Goal: Task Accomplishment & Management: Use online tool/utility

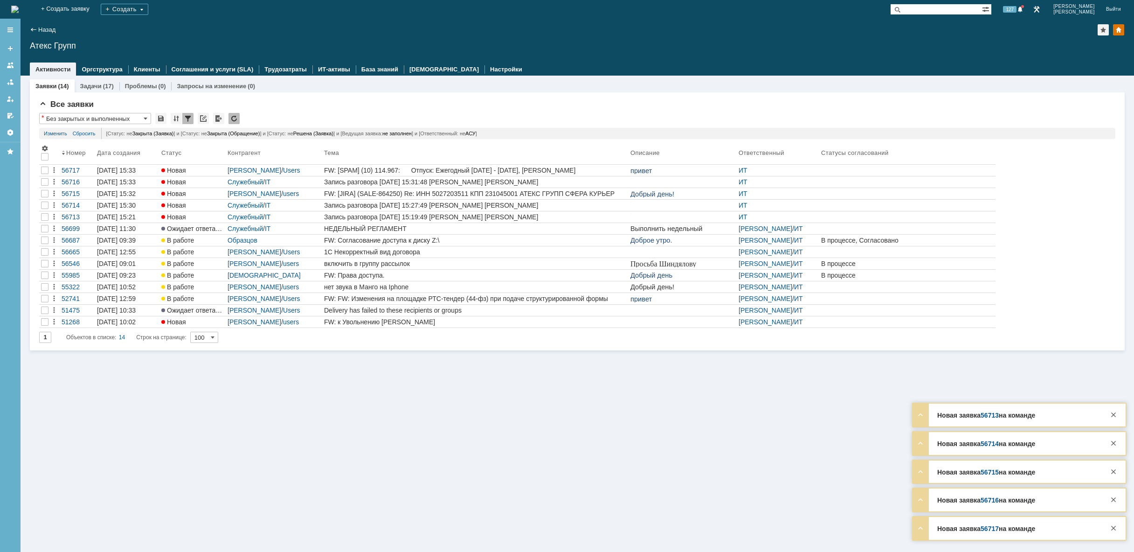
click at [19, 11] on img at bounding box center [14, 9] width 7 height 7
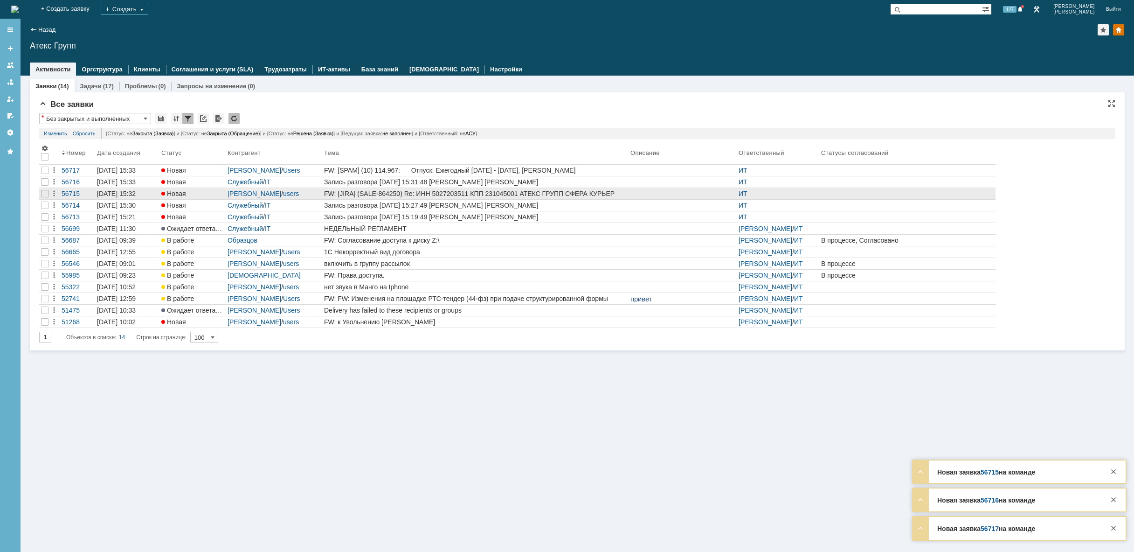
click at [547, 193] on div "FW: [JIRA] (SALE-864250) Re: ИНН 5027203511 КПП 231045001 АТЕКС ГРУПП СФЕРА КУР…" at bounding box center [475, 193] width 303 height 7
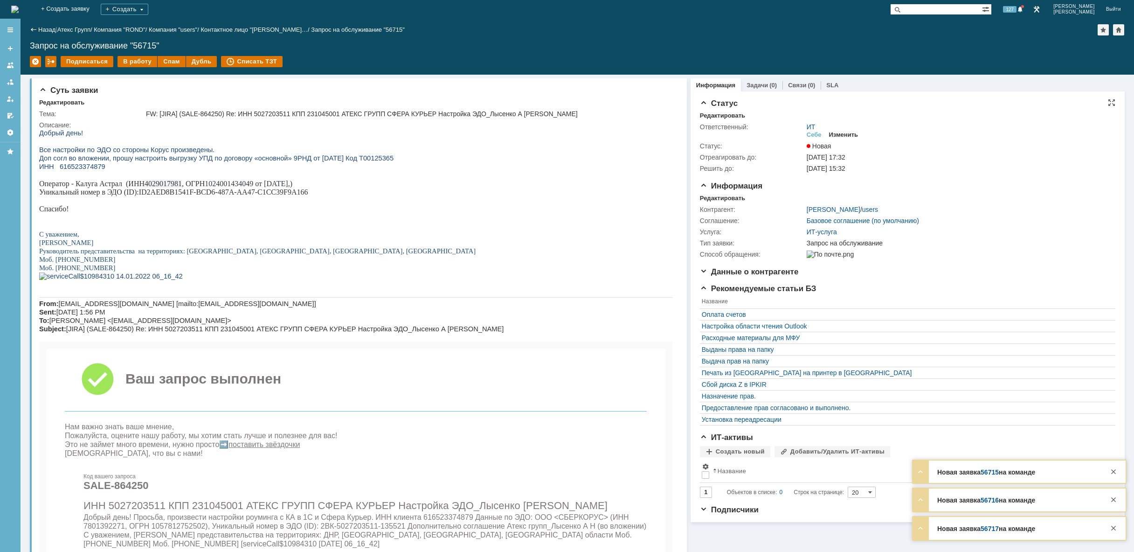
click at [850, 132] on div "Изменить" at bounding box center [843, 134] width 29 height 7
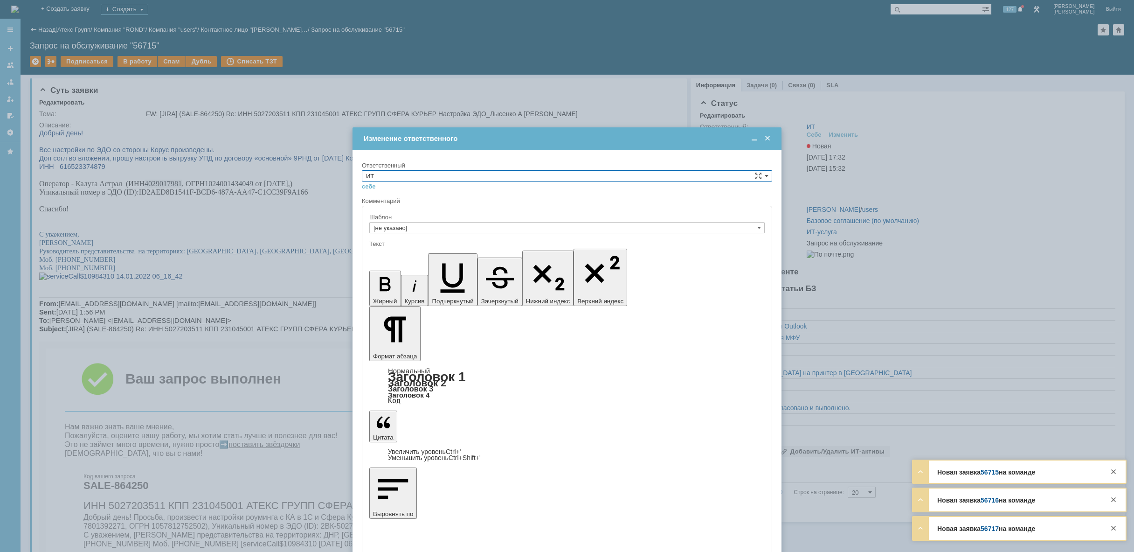
click at [506, 178] on input "ИТ" at bounding box center [567, 175] width 410 height 11
click at [407, 250] on span "АСУ" at bounding box center [567, 252] width 402 height 7
type input "АСУ"
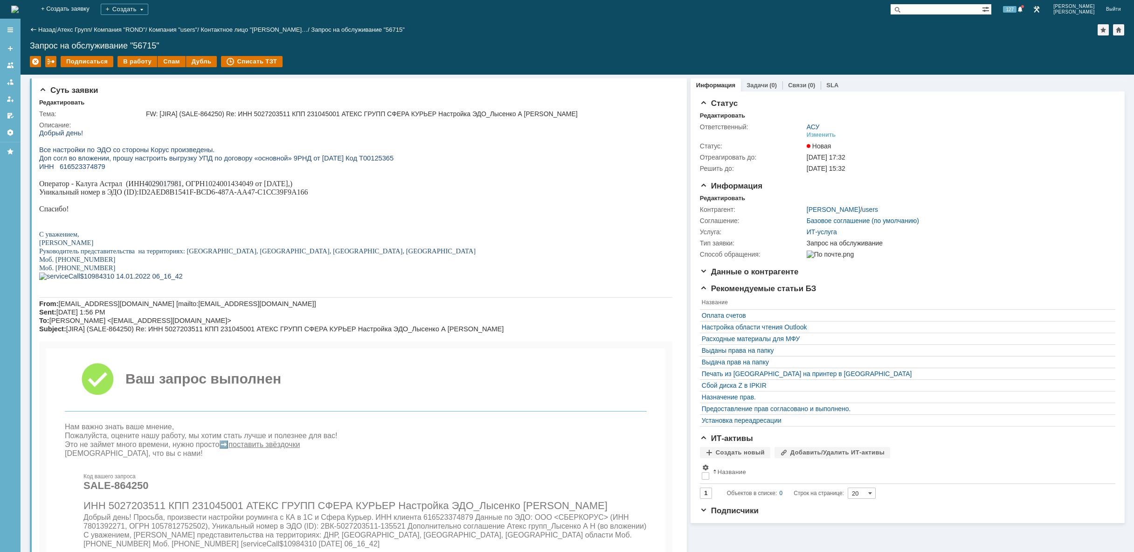
click at [19, 7] on img at bounding box center [14, 9] width 7 height 7
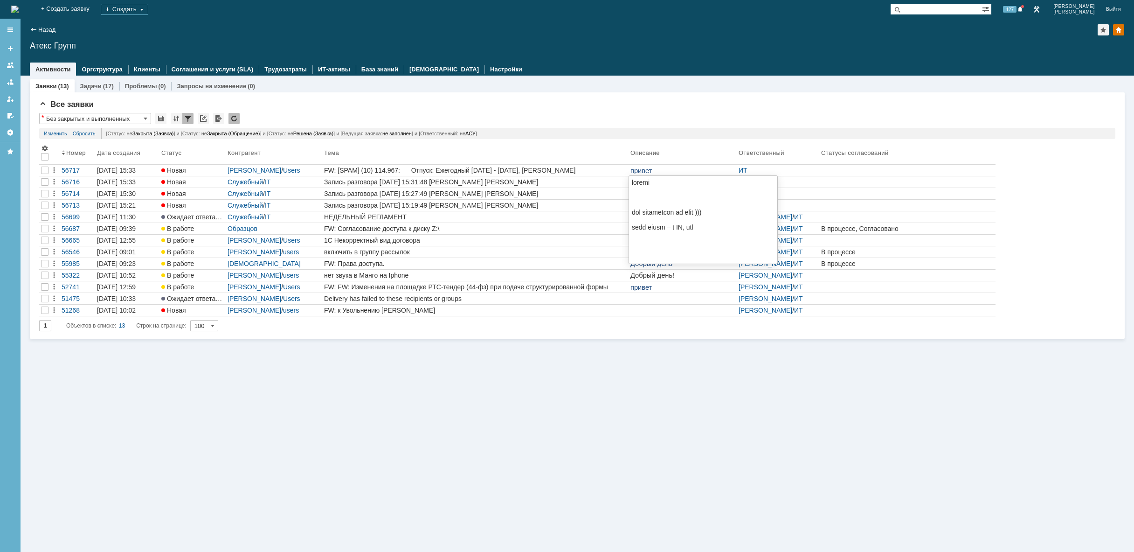
click at [661, 171] on p "привет" at bounding box center [683, 170] width 104 height 8
click at [602, 171] on div "FW: [SPAM] (10) 114.967: Отпуск: Ежегодный [DATE] - [DATE], [PERSON_NAME]" at bounding box center [475, 169] width 303 height 7
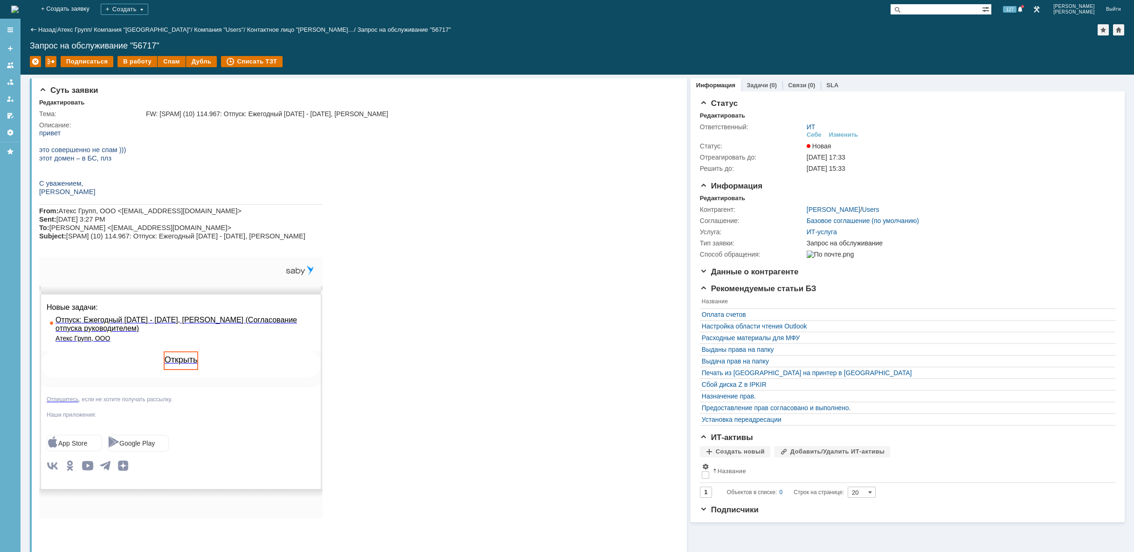
click at [19, 11] on img at bounding box center [14, 9] width 7 height 7
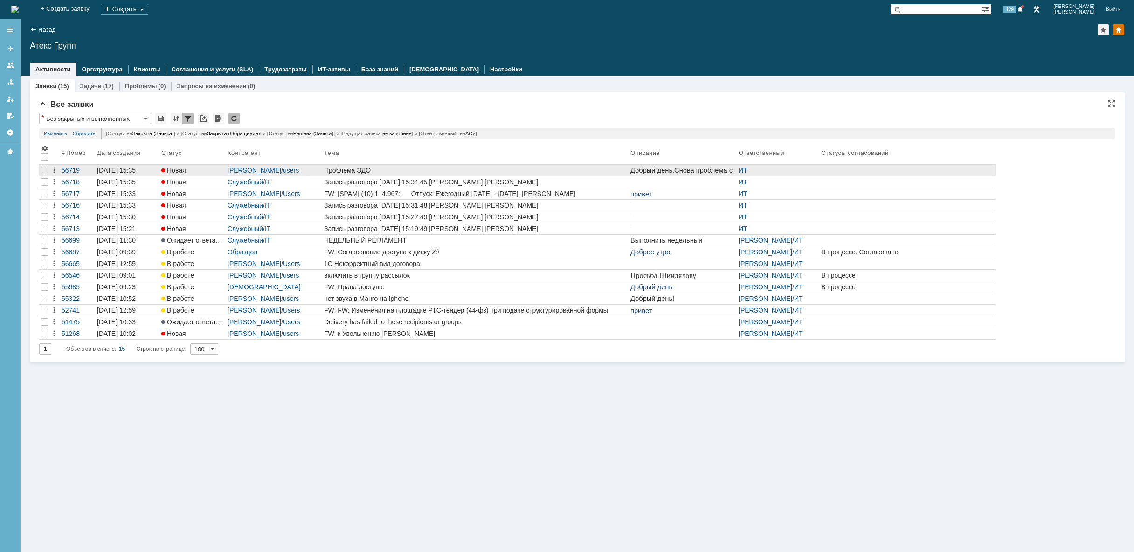
click at [462, 166] on link "Проблема ЭДО" at bounding box center [475, 170] width 306 height 11
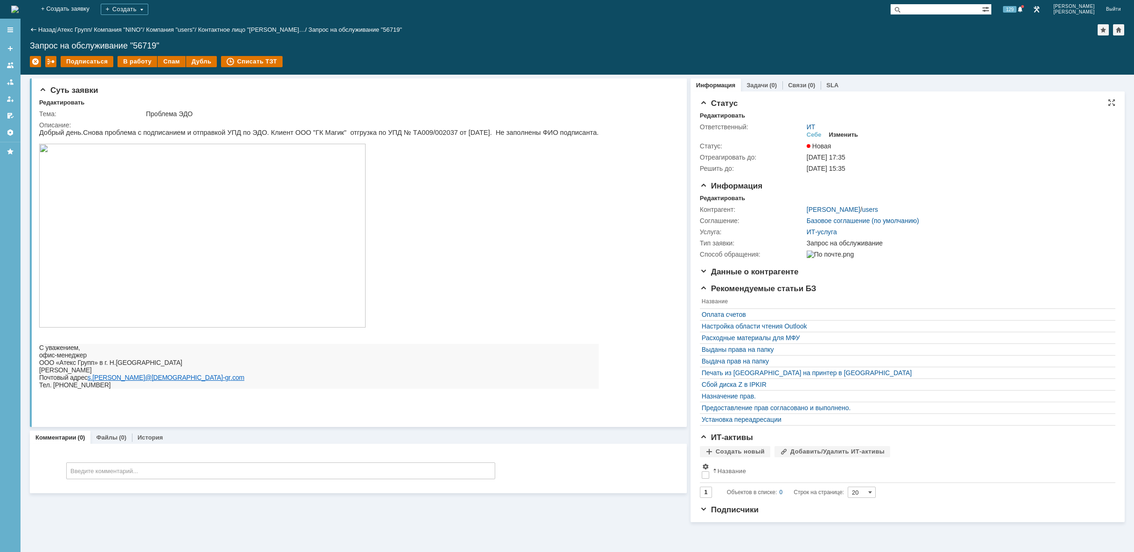
click at [843, 132] on div "Изменить" at bounding box center [843, 134] width 29 height 7
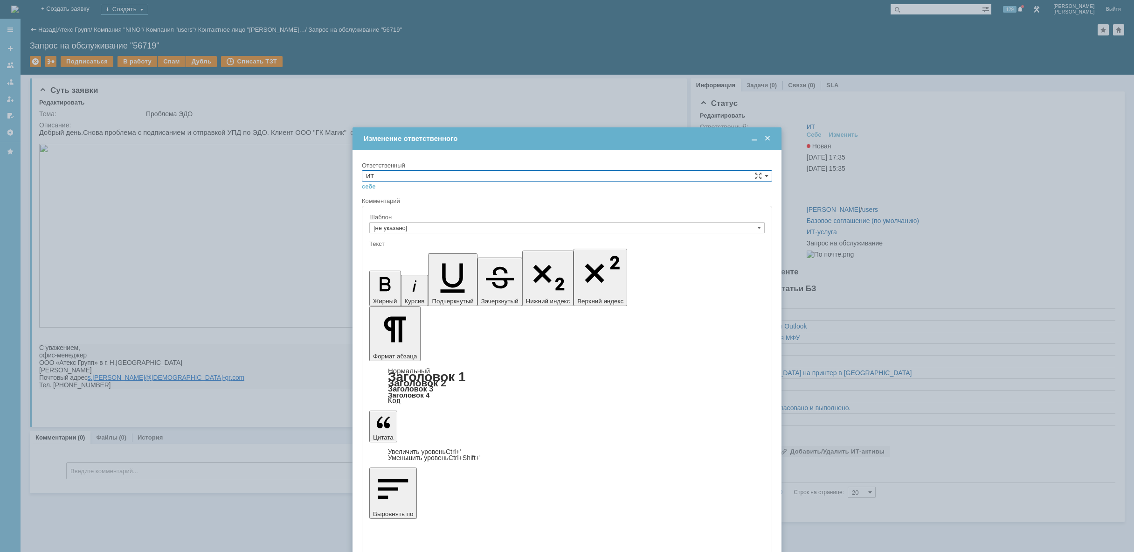
click at [464, 173] on input "ИТ" at bounding box center [567, 175] width 410 height 11
click at [416, 212] on span "[PERSON_NAME]" at bounding box center [567, 209] width 402 height 7
type input "[PERSON_NAME]"
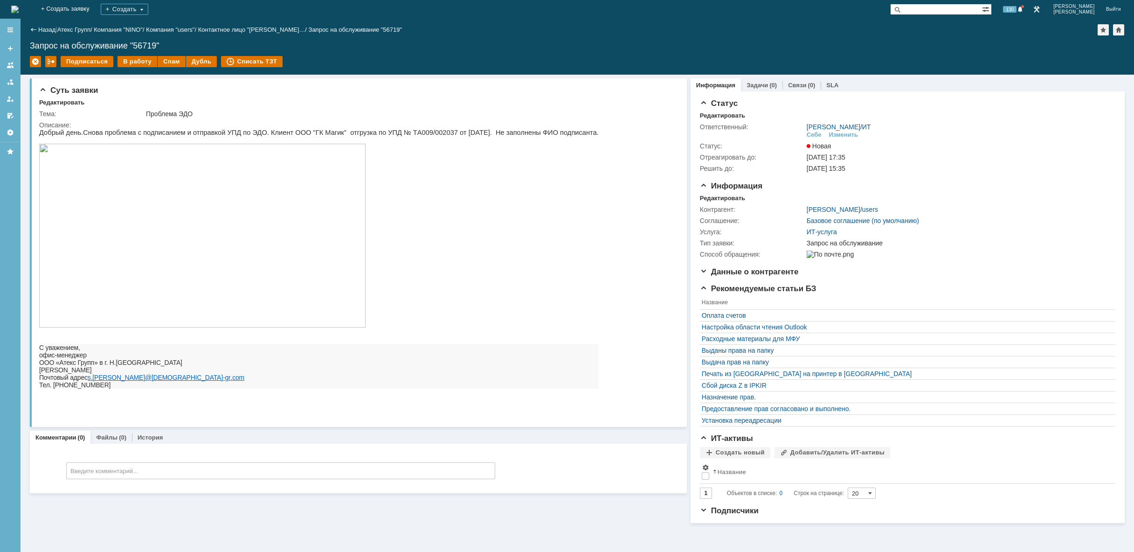
click at [19, 8] on img at bounding box center [14, 9] width 7 height 7
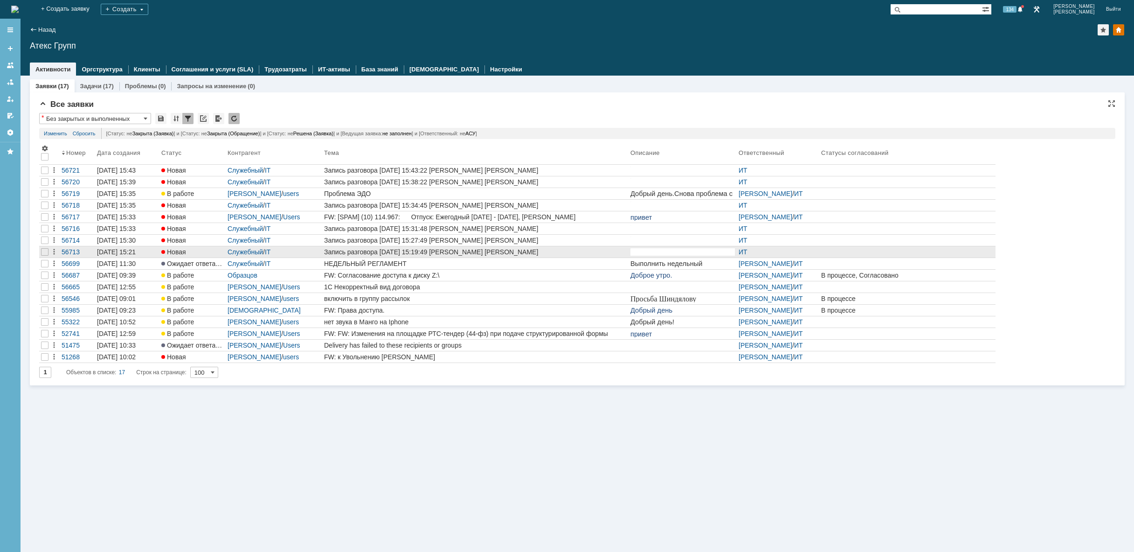
click at [40, 253] on div at bounding box center [44, 251] width 11 height 11
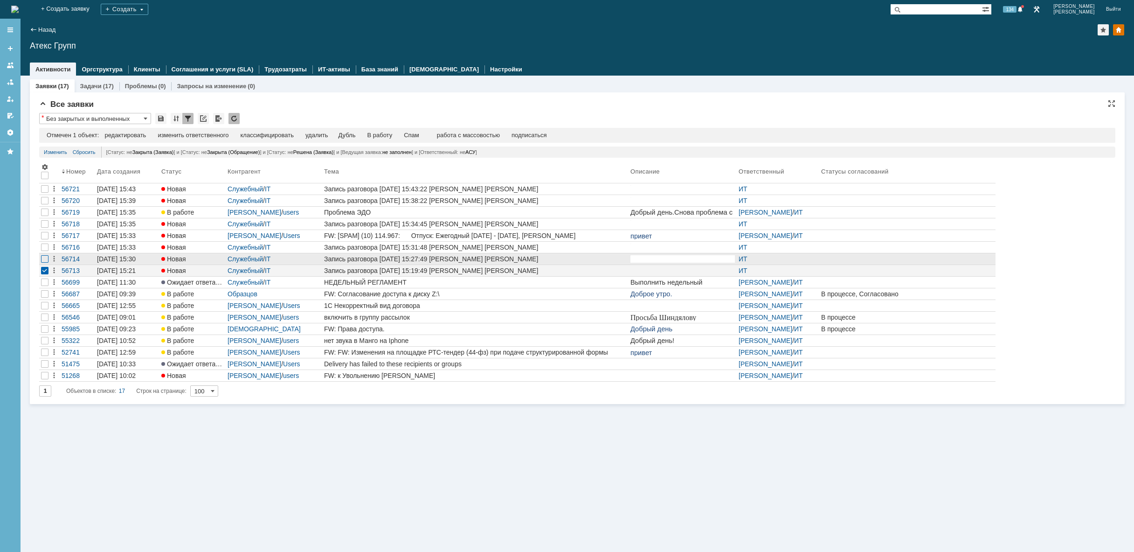
click at [45, 193] on div at bounding box center [44, 188] width 7 height 7
click at [43, 204] on div at bounding box center [44, 200] width 7 height 7
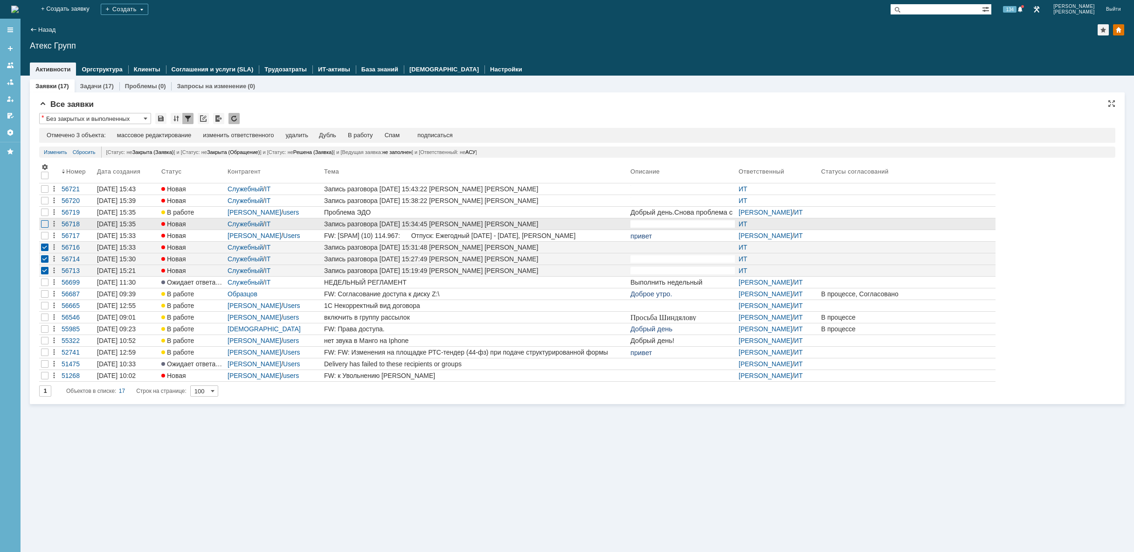
click at [45, 204] on div at bounding box center [44, 200] width 7 height 7
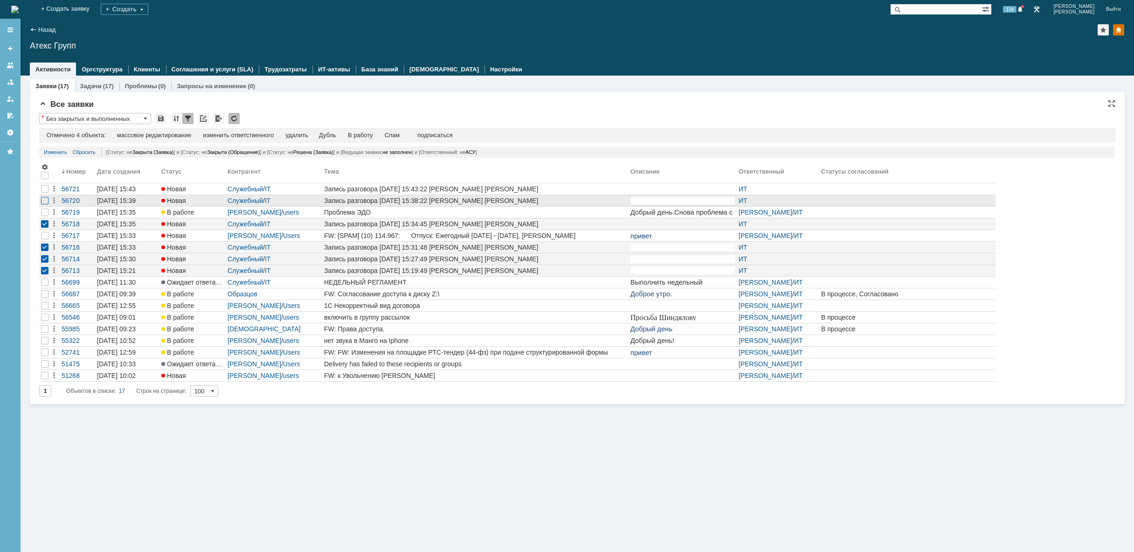
click at [43, 203] on div at bounding box center [44, 200] width 7 height 7
click at [44, 191] on div at bounding box center [44, 188] width 7 height 7
click at [303, 135] on div "удалить" at bounding box center [300, 135] width 22 height 7
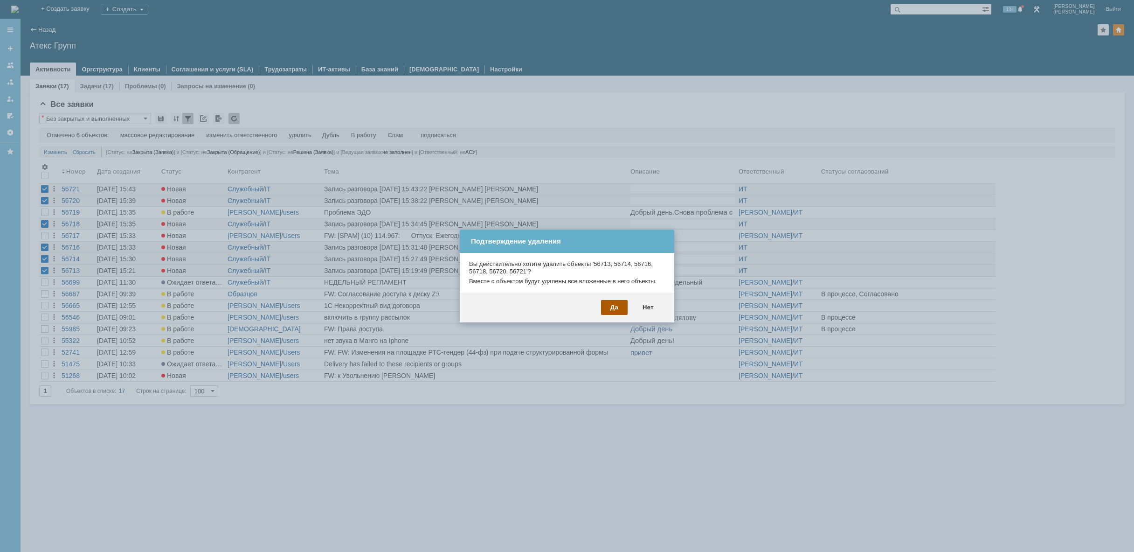
click at [618, 308] on div "Да" at bounding box center [614, 307] width 27 height 15
